Goal: Task Accomplishment & Management: Complete application form

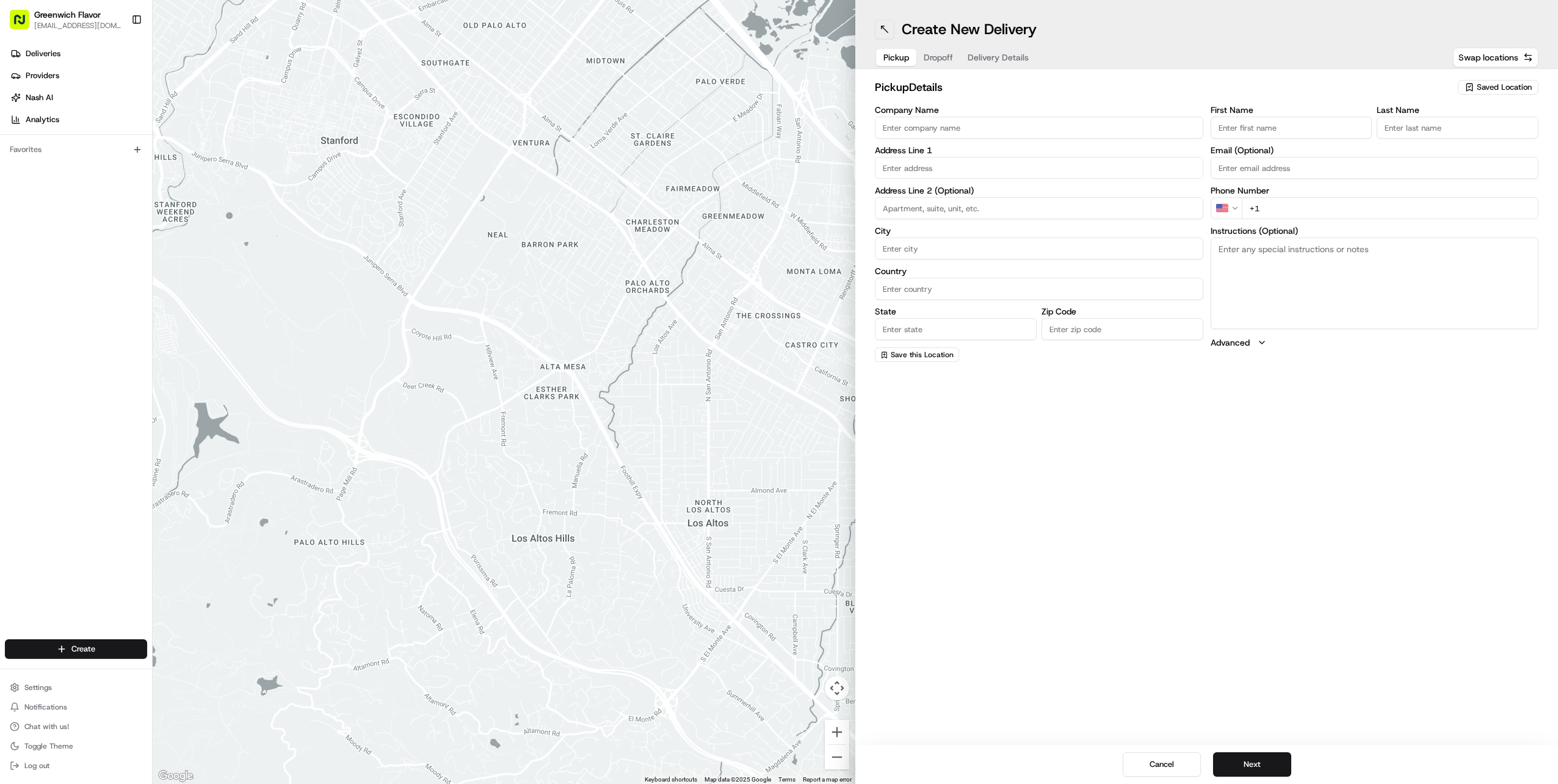
click at [879, 25] on button at bounding box center [884, 29] width 19 height 19
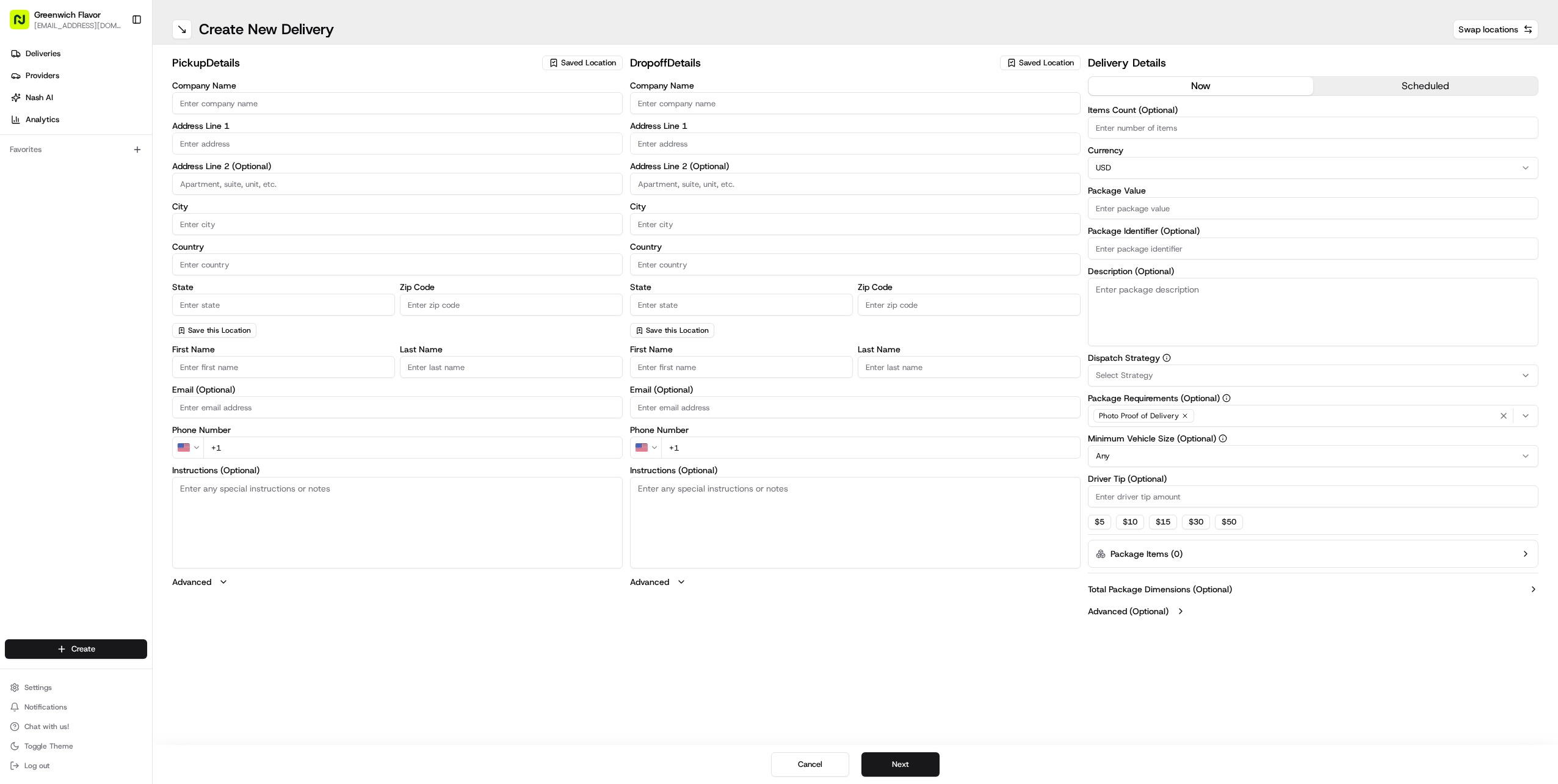
click at [566, 65] on span "Saved Location" at bounding box center [589, 62] width 55 height 11
click at [589, 111] on span "Greenwich Flavor" at bounding box center [638, 108] width 150 height 11
type input "Greenwich Flavor"
type input "[STREET_ADDRESS][PERSON_NAME]"
type input "[GEOGRAPHIC_DATA]"
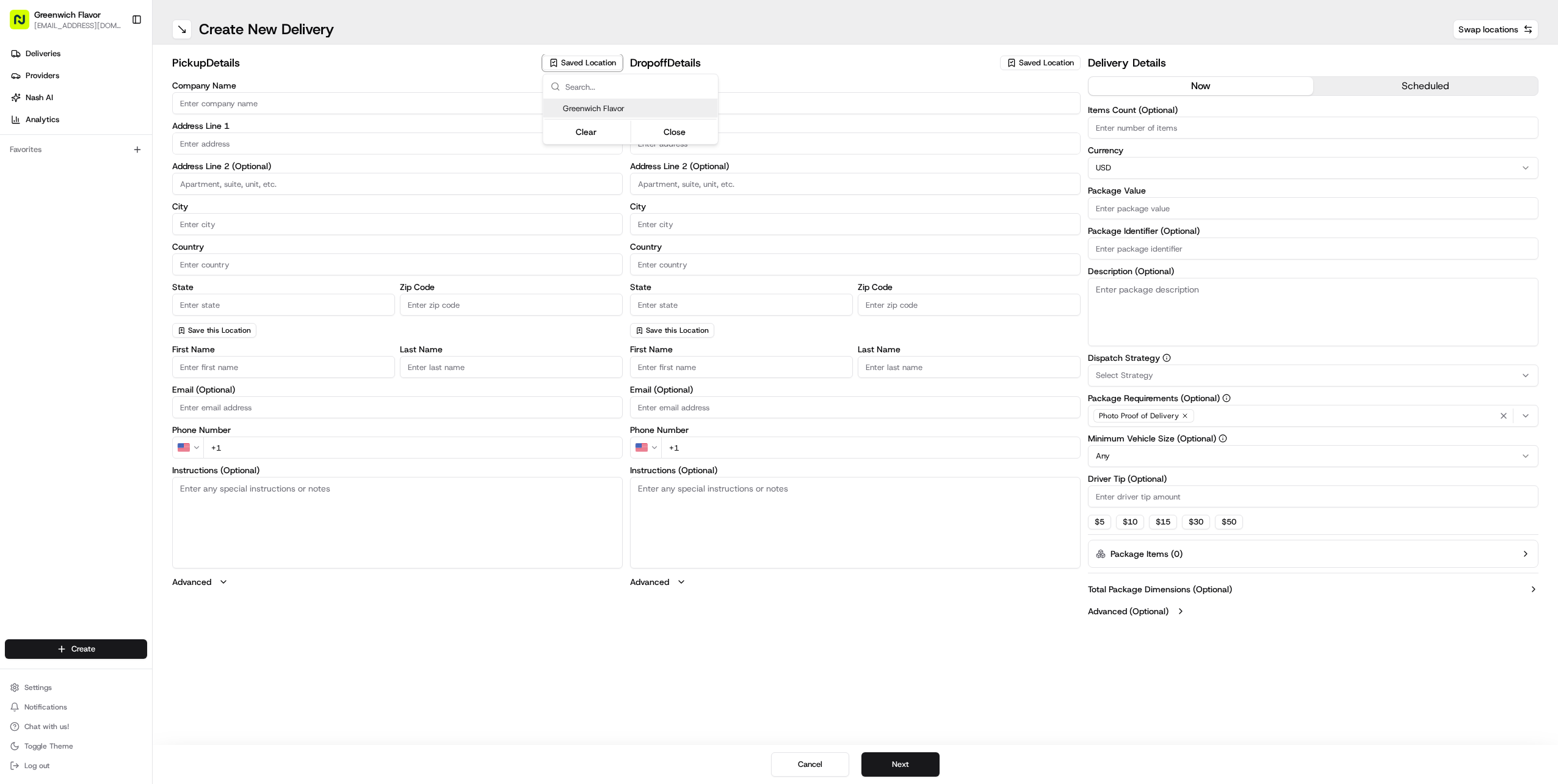
type input "US"
type input "CT"
type input "06830"
type input "Manager"
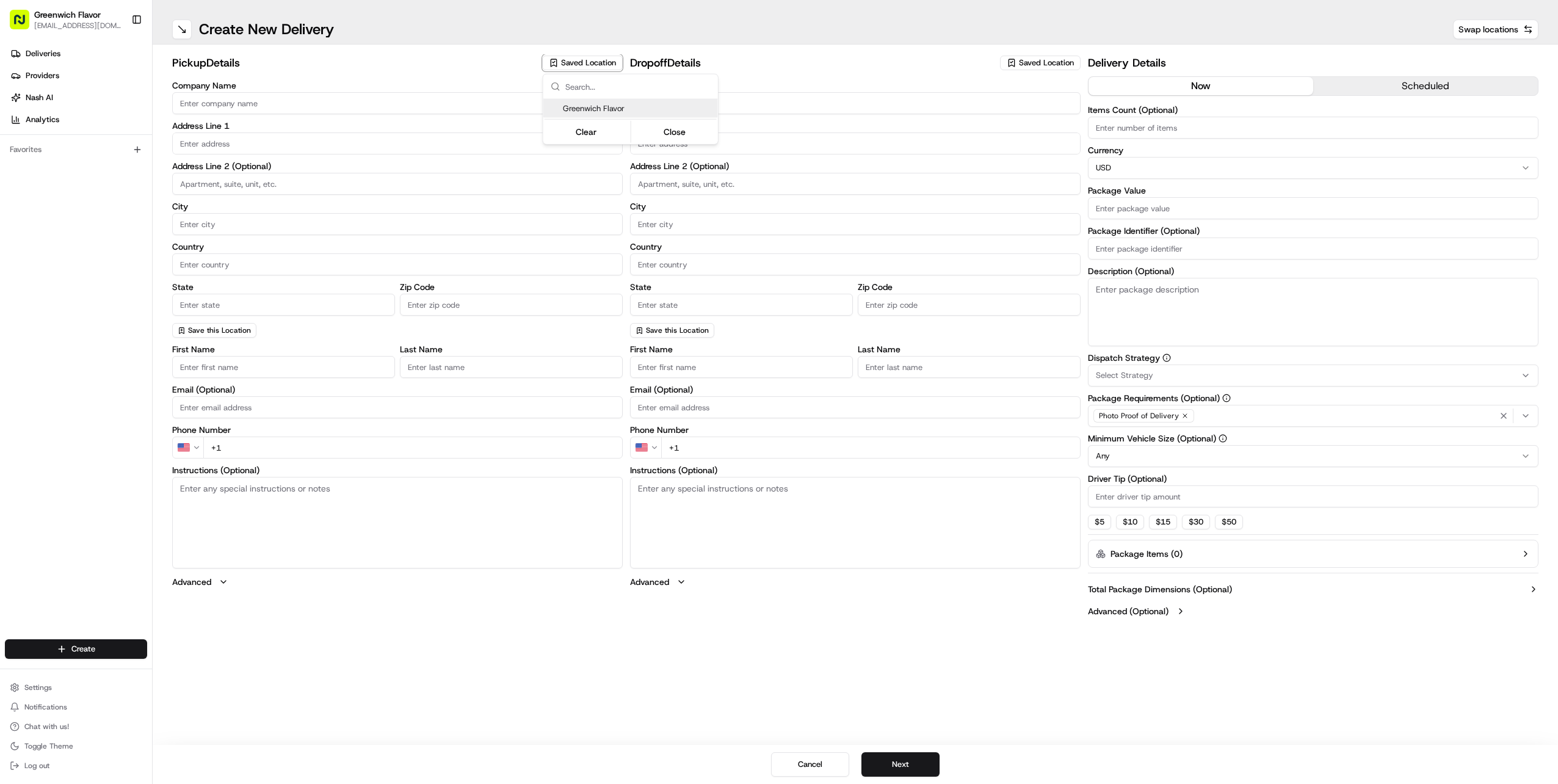
type input "[PHONE_NUMBER]"
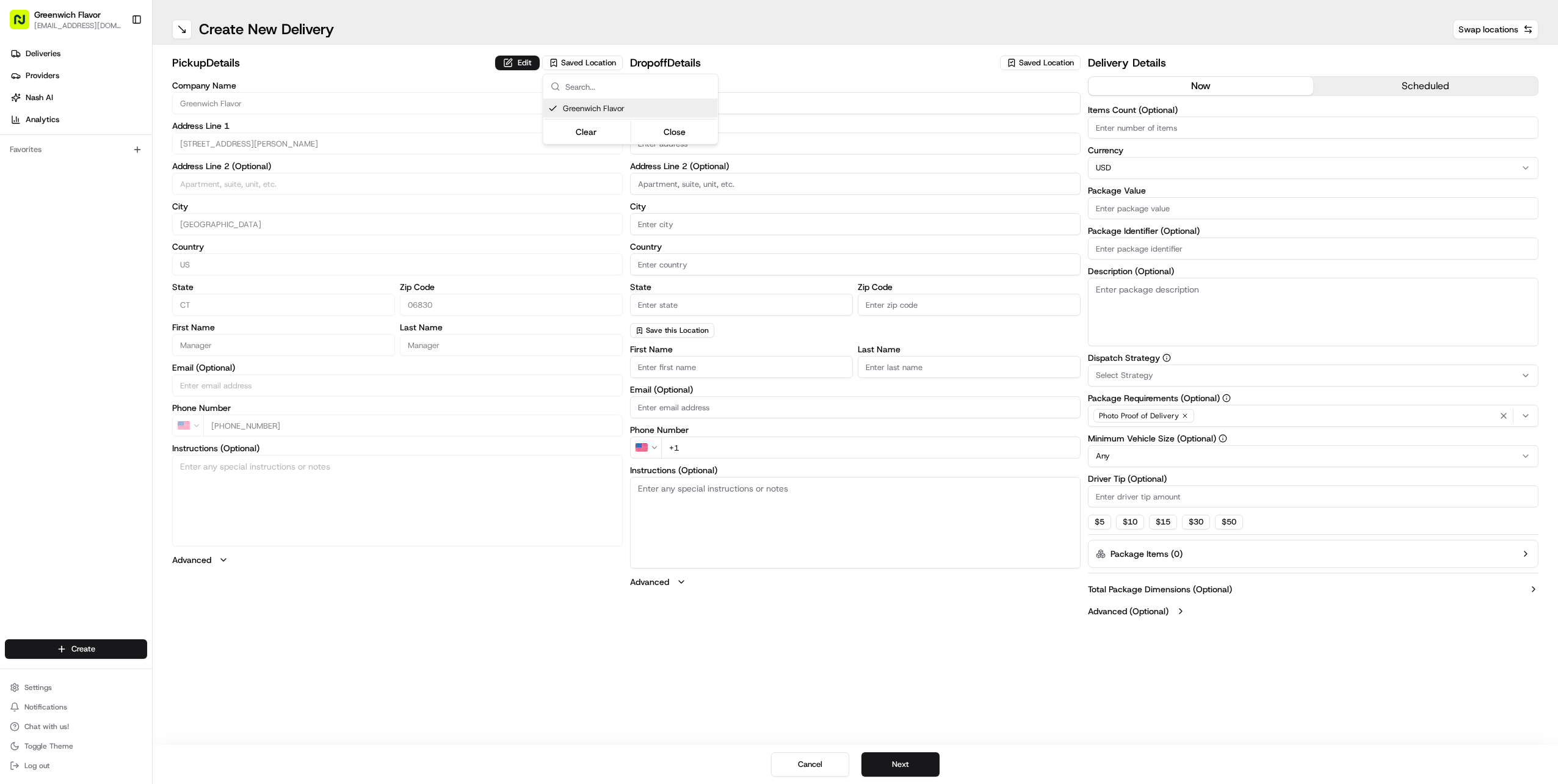
click at [892, 77] on html "Greenwich Flavor [EMAIL_ADDRESS][DOMAIN_NAME] Toggle Sidebar Deliveries Provide…" at bounding box center [779, 392] width 1558 height 784
click at [718, 101] on input "Company Name" at bounding box center [855, 103] width 451 height 22
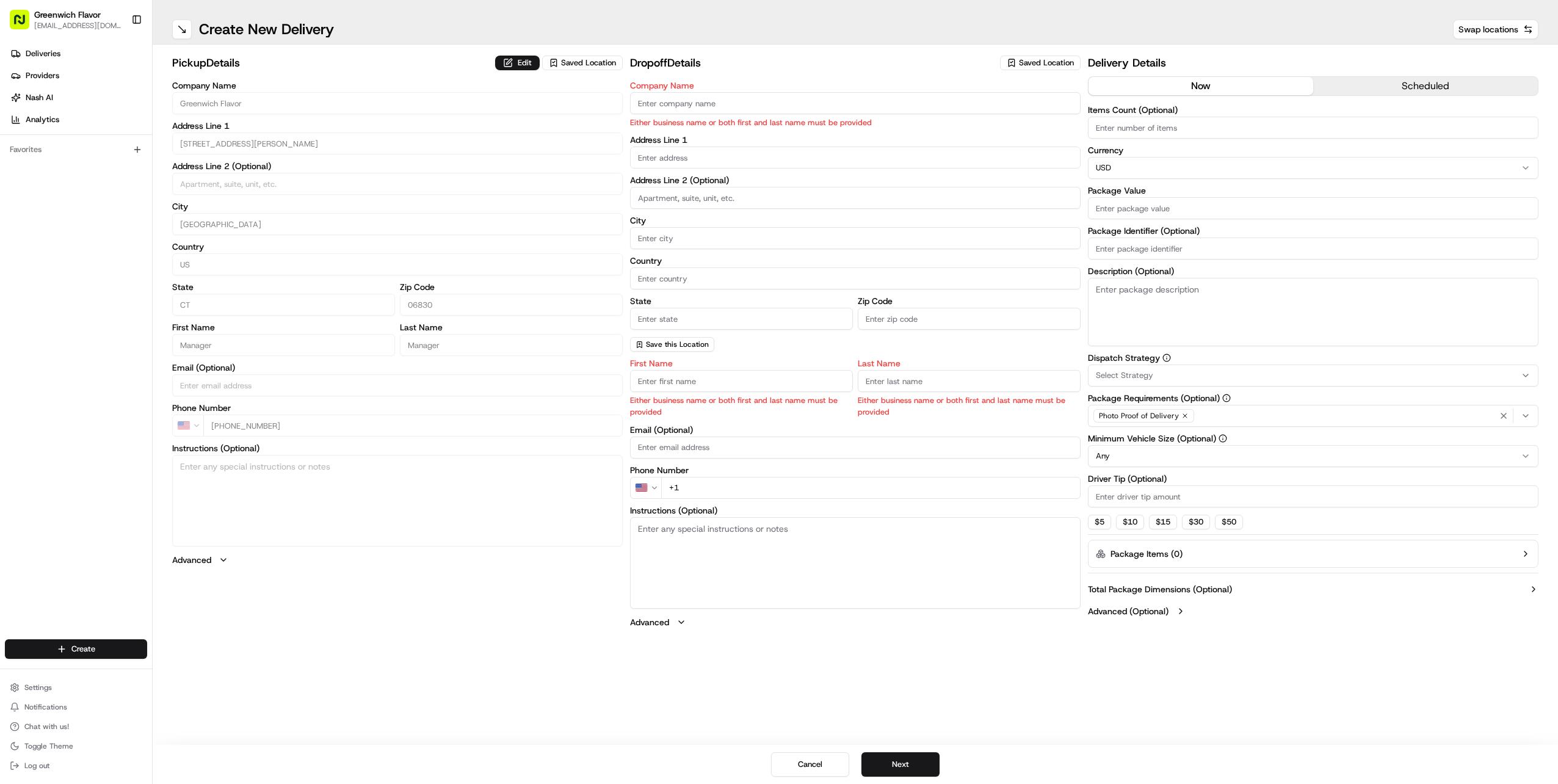
click at [695, 107] on input "Company Name" at bounding box center [855, 103] width 451 height 22
click at [490, 164] on label "Address Line 2 (Optional)" at bounding box center [397, 166] width 451 height 9
click at [736, 152] on input "text" at bounding box center [855, 157] width 451 height 22
click at [734, 180] on div "[STREET_ADDRESS]" at bounding box center [855, 184] width 444 height 19
type input "[STREET_ADDRESS]"
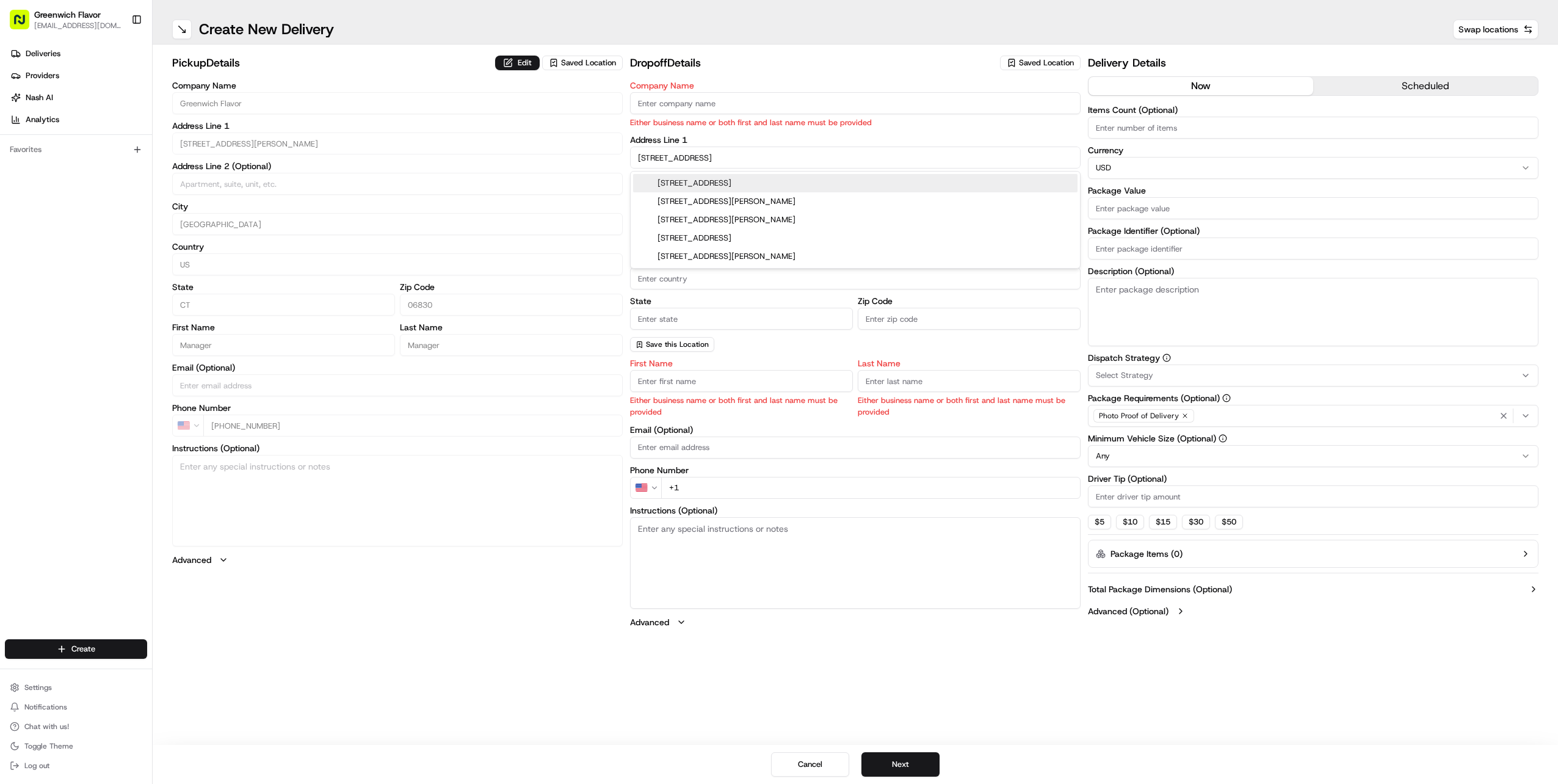
type input "[GEOGRAPHIC_DATA]"
type input "CT"
type input "06903"
type input "[STREET_ADDRESS]"
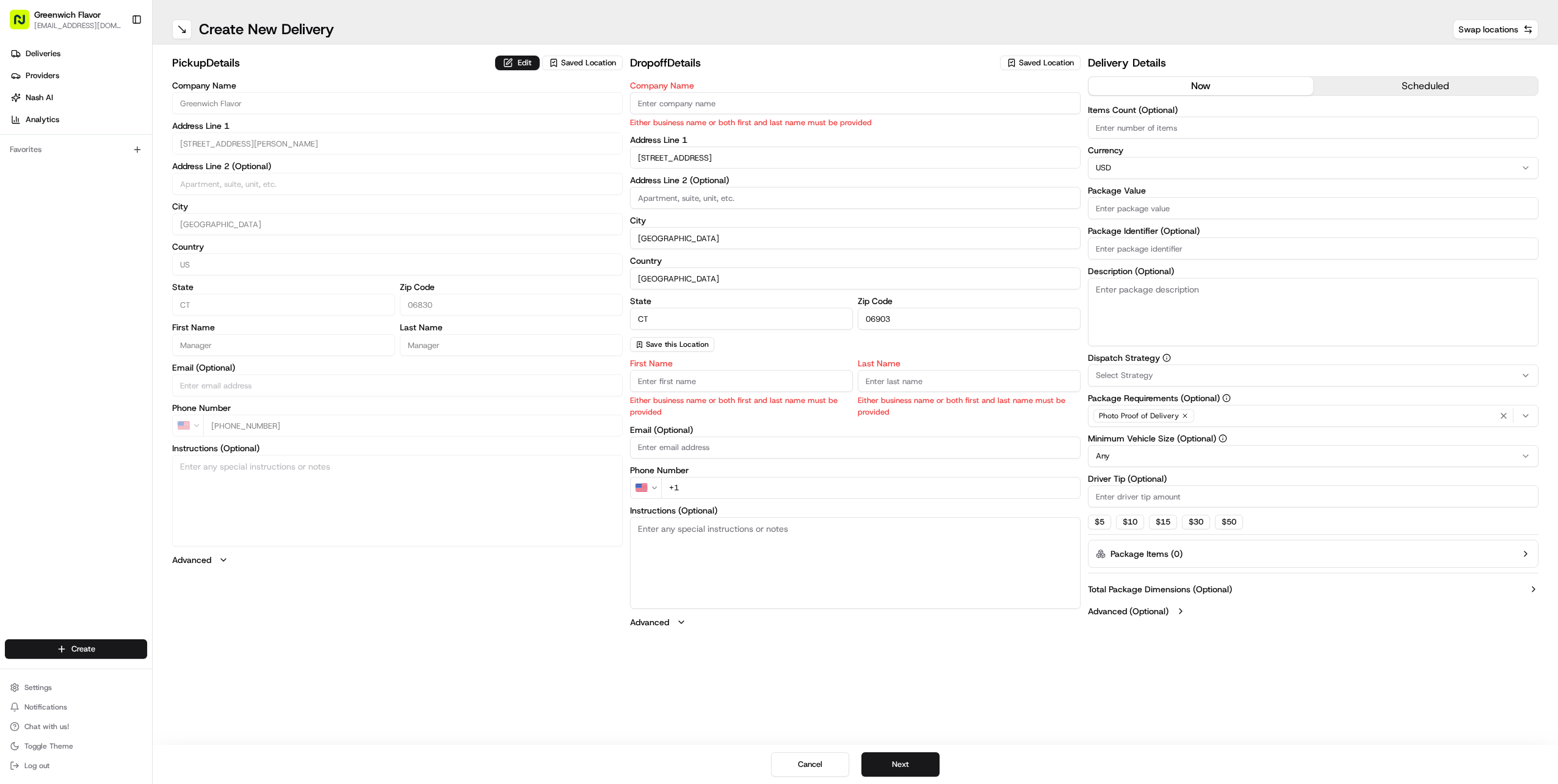
click at [726, 378] on input "First Name" at bounding box center [741, 381] width 223 height 22
type input "[PERSON_NAME]"
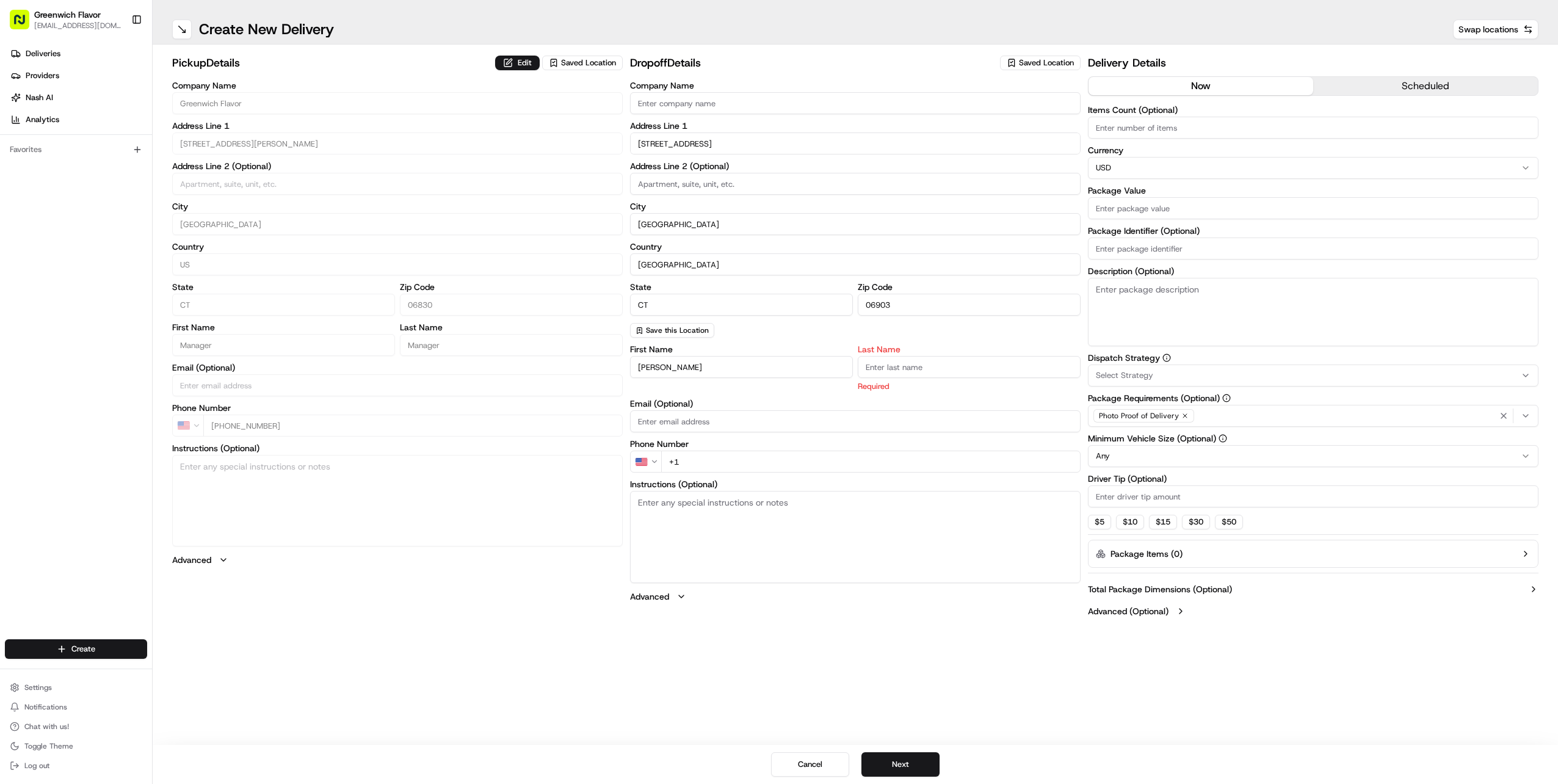
click at [943, 378] on div "Last Name Required" at bounding box center [969, 368] width 223 height 47
type input "[PERSON_NAME]"
click at [779, 463] on div "First Name [PERSON_NAME] Last Name [PERSON_NAME] Required Email (Optional) Phon…" at bounding box center [855, 473] width 451 height 258
type input "[PHONE_NUMBER]"
click at [1154, 208] on input "Package Value" at bounding box center [1313, 208] width 451 height 22
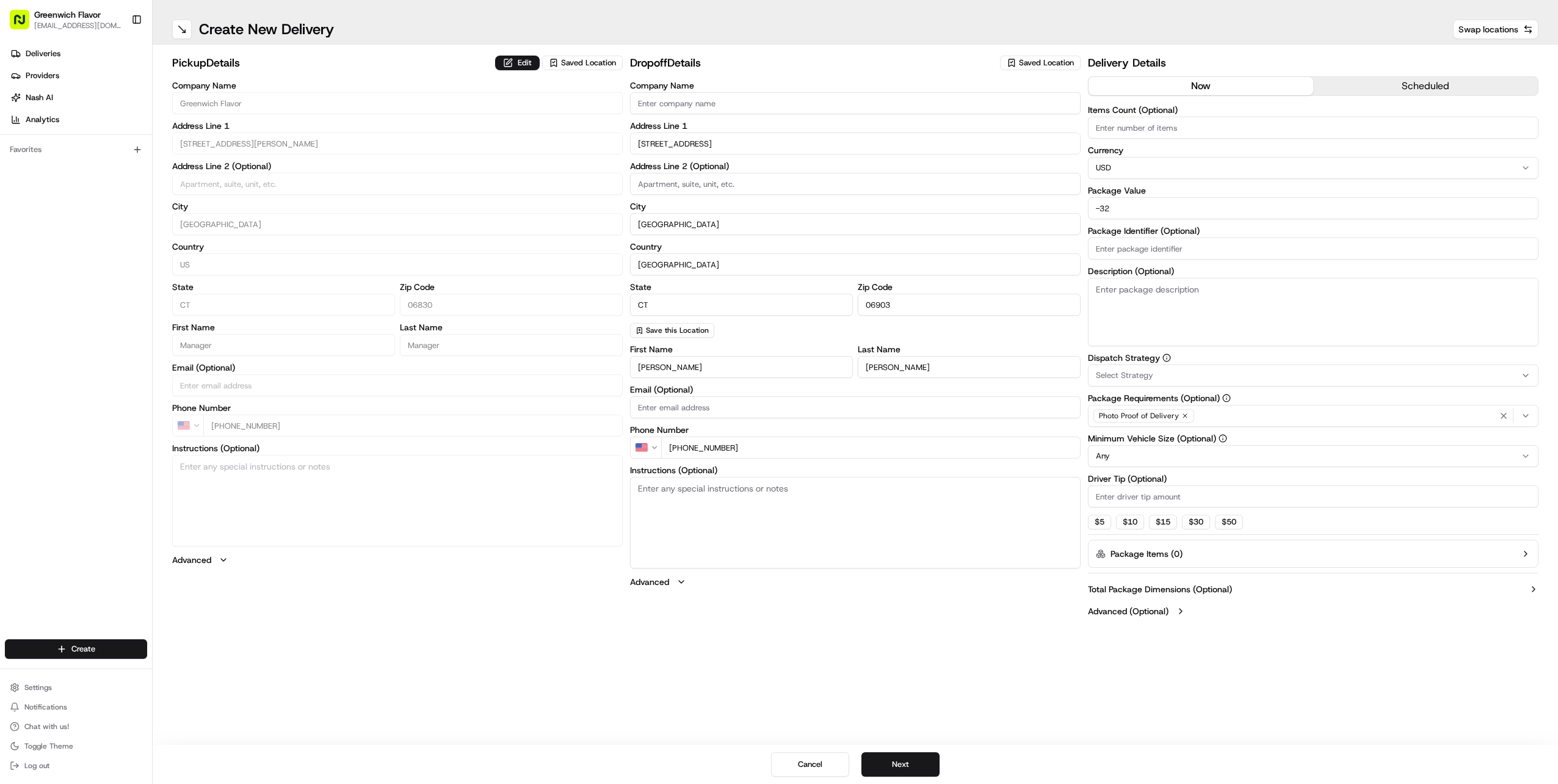
type input "-3"
type input "320.03"
click at [1193, 518] on button "$ 30" at bounding box center [1196, 522] width 28 height 15
type input "30"
click at [922, 758] on button "Next" at bounding box center [900, 764] width 78 height 24
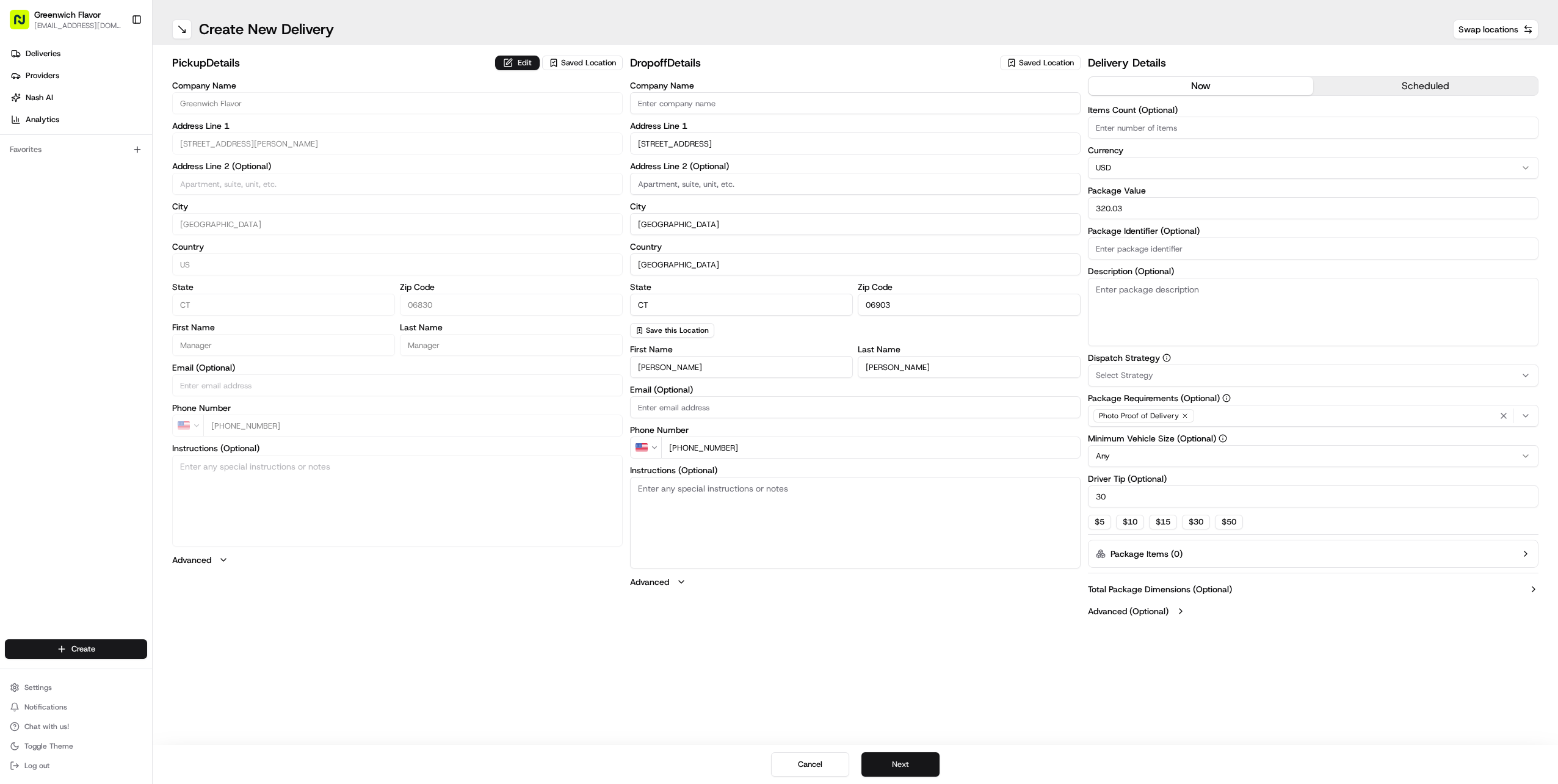
click at [922, 758] on button "Next" at bounding box center [900, 764] width 78 height 24
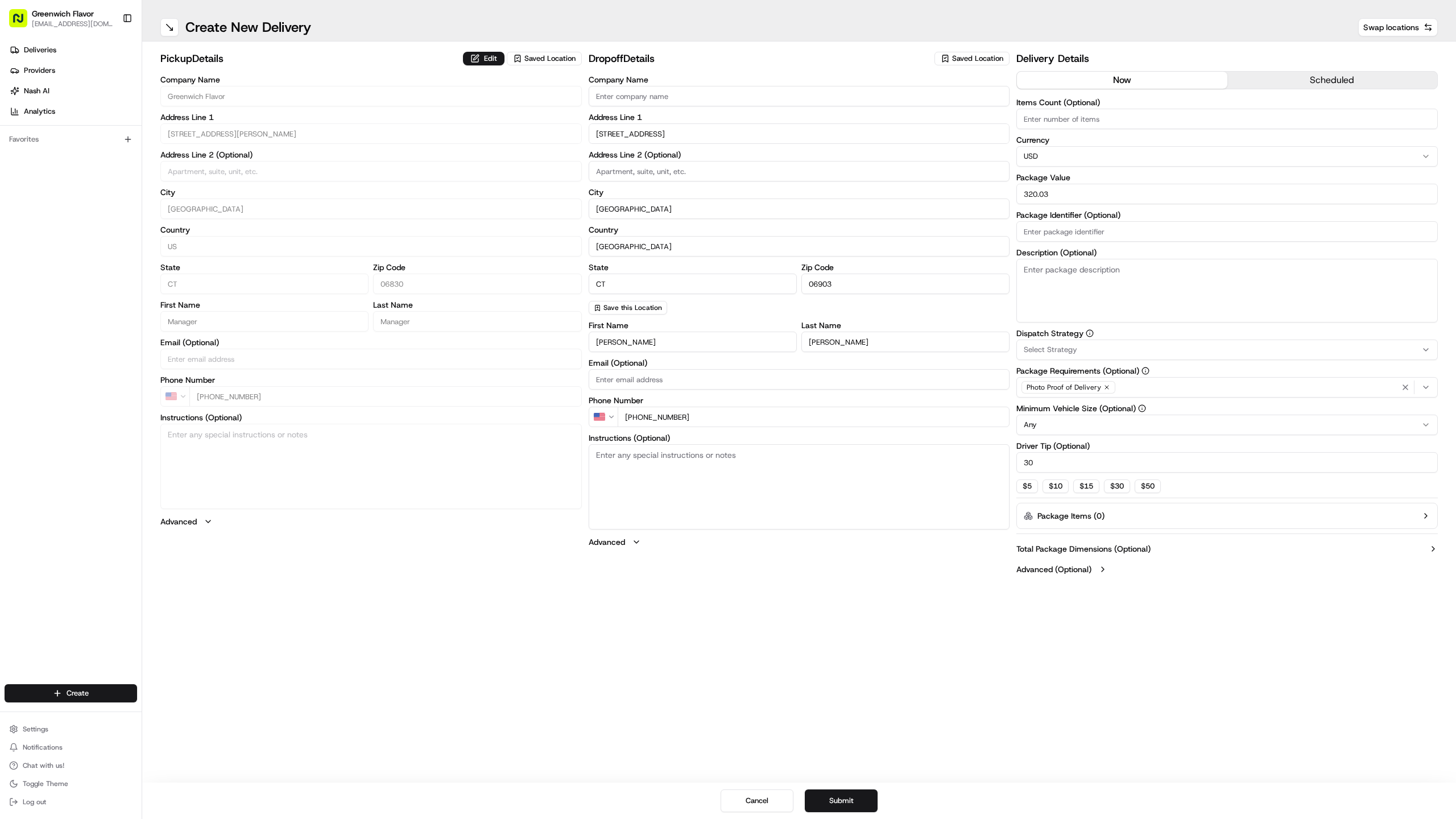
click at [848, 730] on button "Submit" at bounding box center [841, 800] width 73 height 23
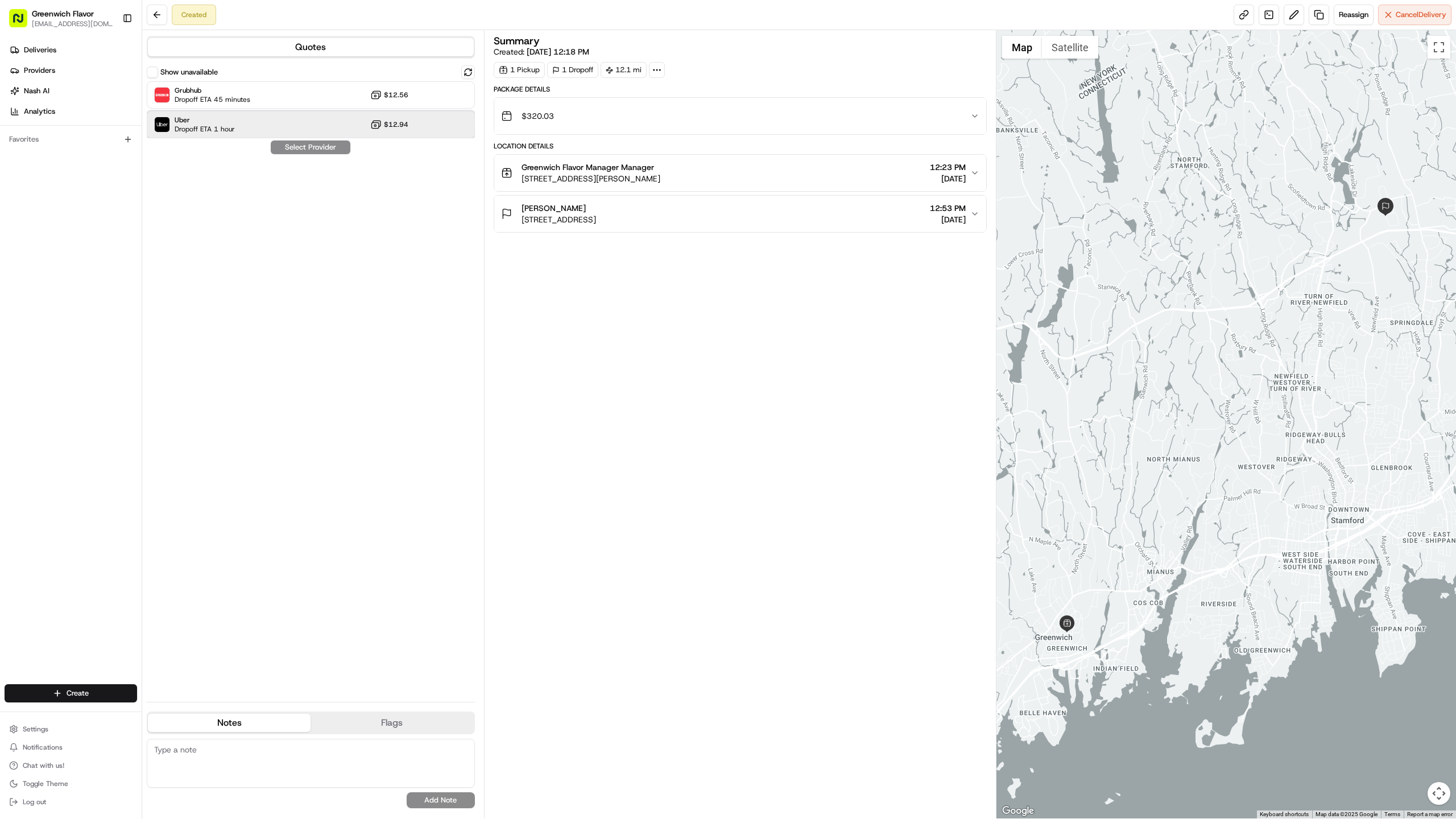
click at [361, 121] on div "Uber Dropoff ETA 1 hour $12.94" at bounding box center [311, 124] width 328 height 27
click at [322, 149] on button "Assign Provider" at bounding box center [310, 147] width 81 height 14
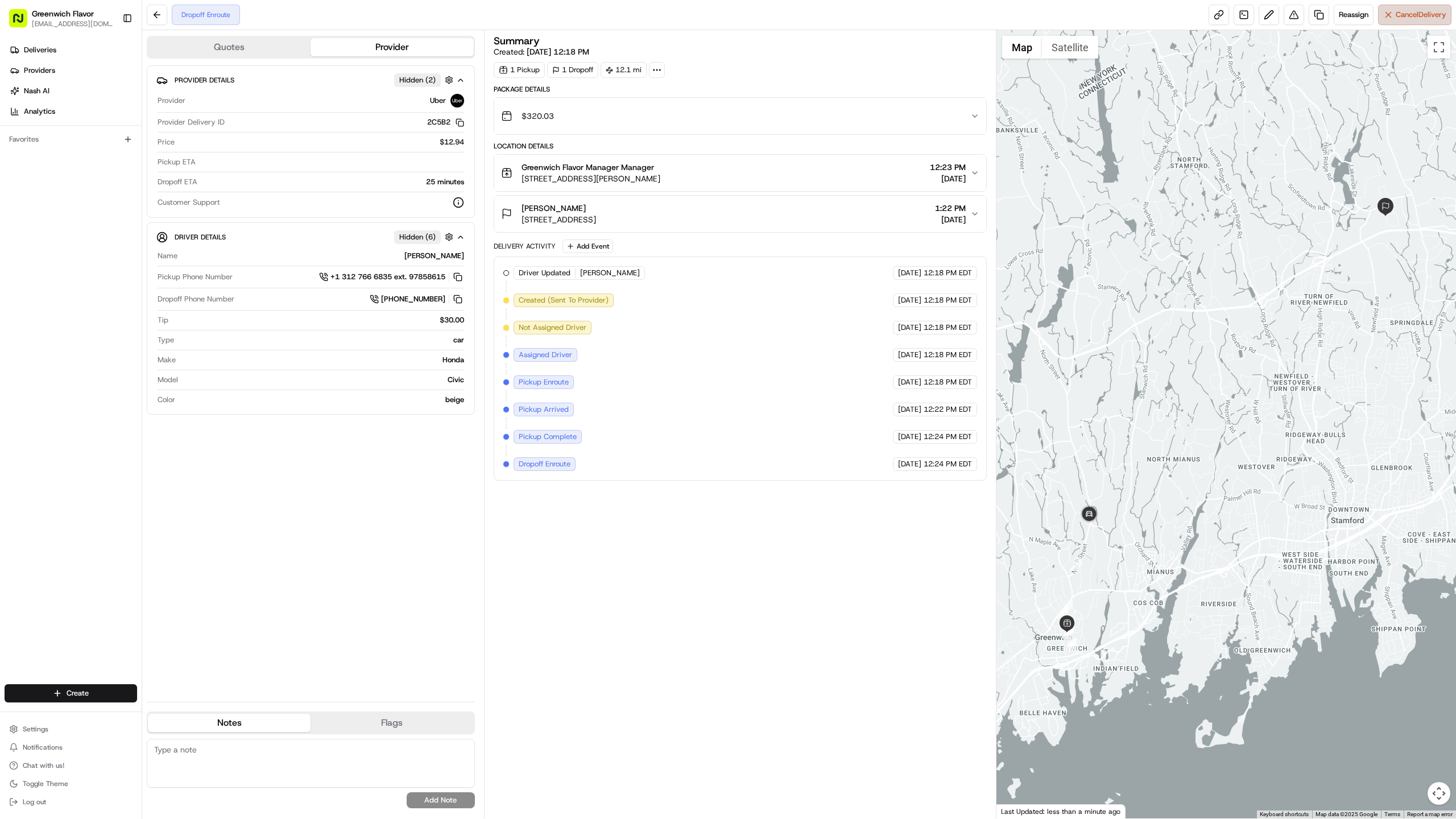
click at [1384, 15] on button "Cancel Delivery" at bounding box center [1415, 15] width 73 height 21
click at [156, 12] on button at bounding box center [157, 15] width 21 height 21
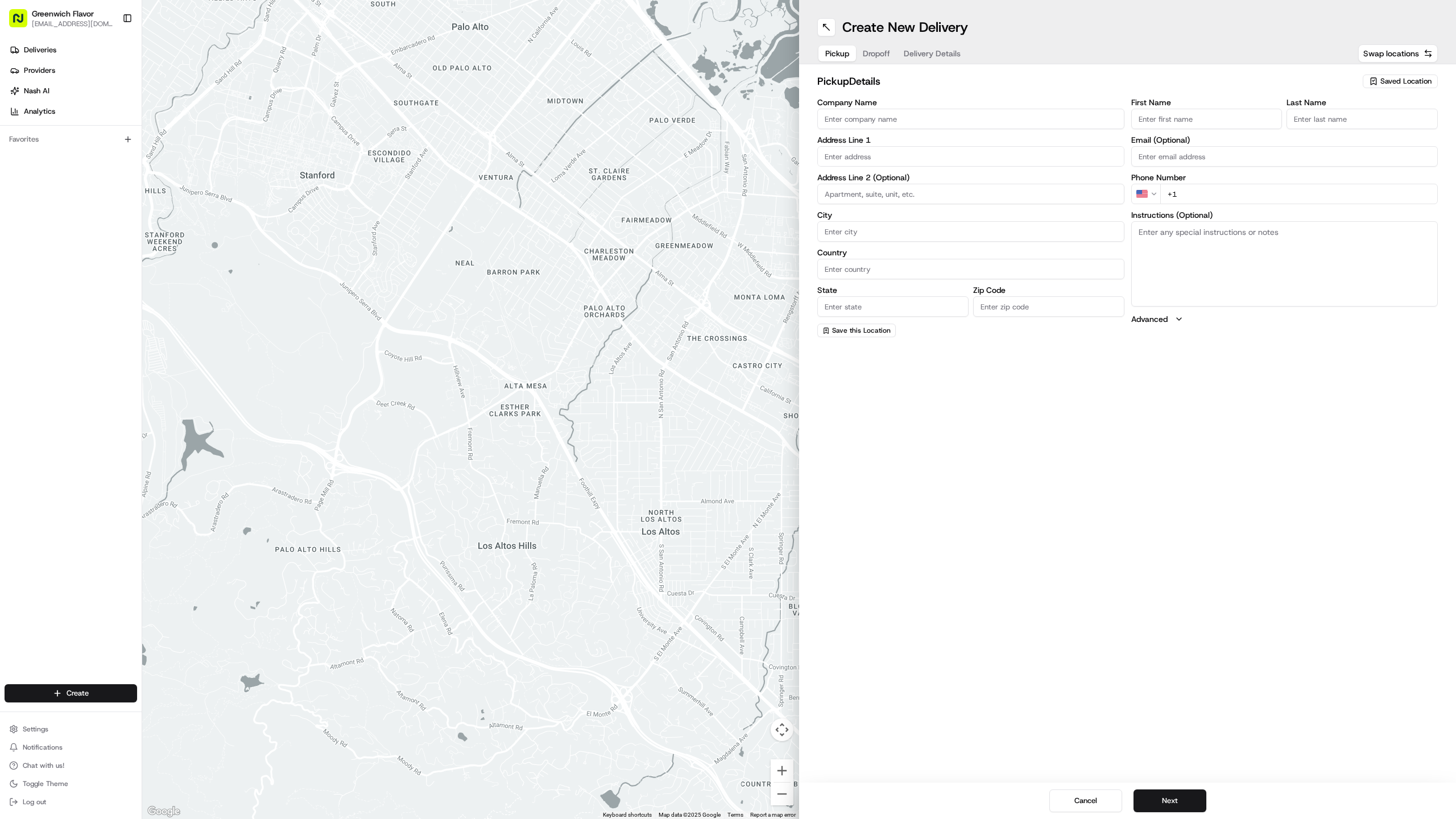
click at [50, 11] on span "Greenwich Flavor" at bounding box center [63, 13] width 62 height 11
click at [48, 49] on span "Deliveries" at bounding box center [40, 50] width 33 height 10
